Goal: Information Seeking & Learning: Learn about a topic

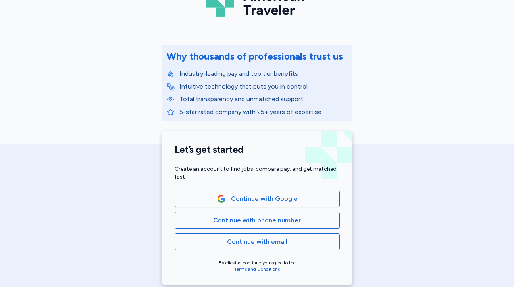
scroll to position [65, 0]
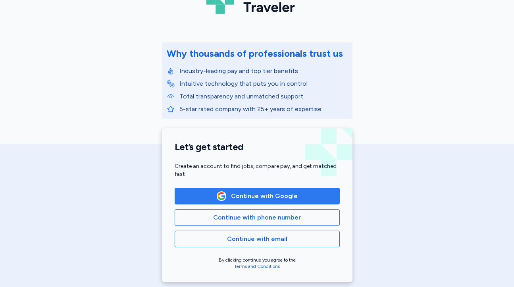
click at [246, 197] on span "Continue with Google" at bounding box center [264, 196] width 67 height 10
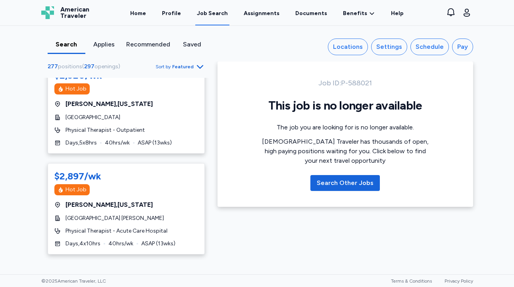
scroll to position [333, 0]
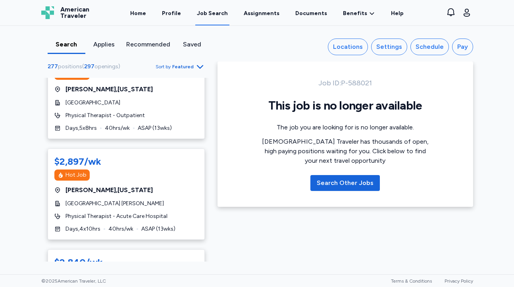
click at [170, 65] on span "Sort by" at bounding box center [163, 67] width 15 height 6
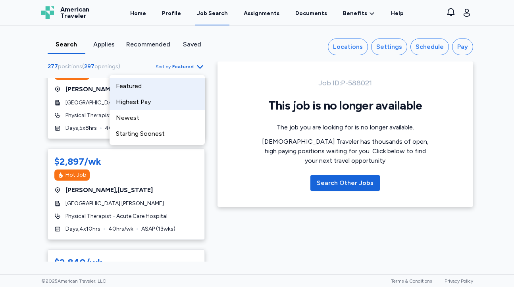
click at [139, 97] on div "Highest Pay" at bounding box center [157, 102] width 95 height 16
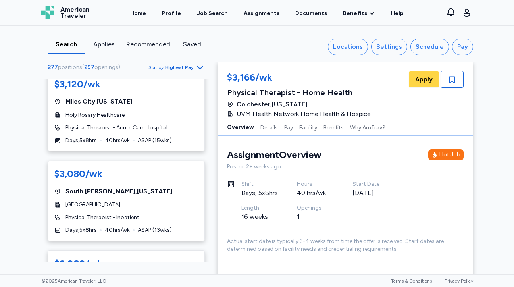
scroll to position [200, 0]
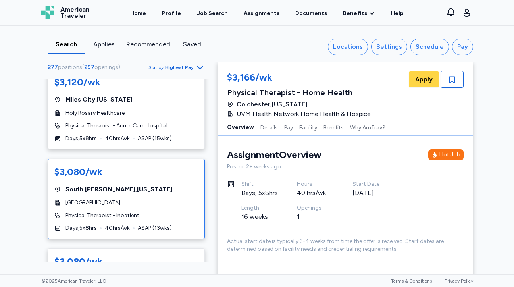
click at [133, 184] on div "$3,080/wk [GEOGRAPHIC_DATA][PERSON_NAME] , [US_STATE] [GEOGRAPHIC_DATA] Physica…" at bounding box center [126, 199] width 157 height 80
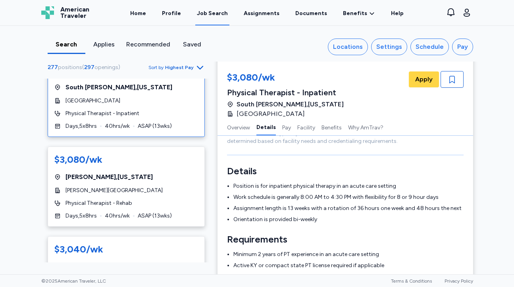
scroll to position [307, 0]
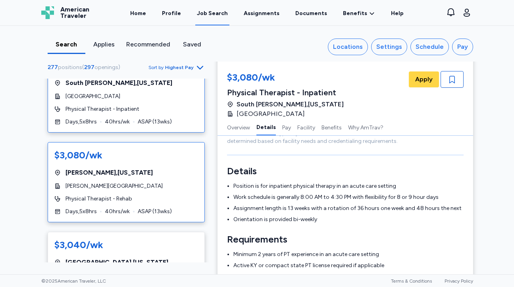
click at [197, 197] on div "Physical Therapist - Rehab" at bounding box center [126, 199] width 144 height 8
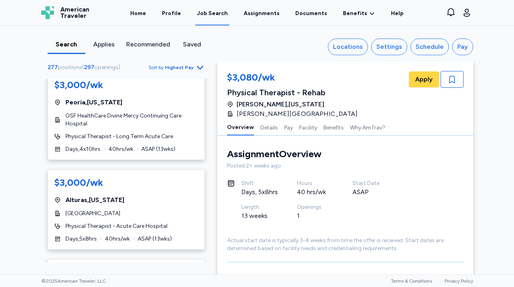
scroll to position [845, 0]
